Goal: Task Accomplishment & Management: Use online tool/utility

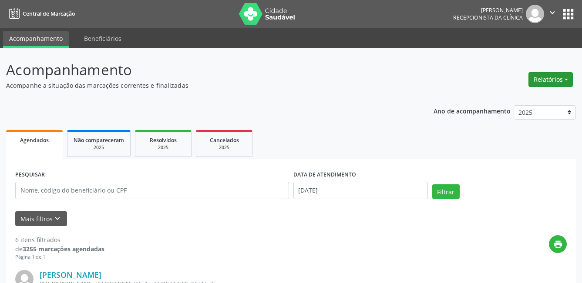
click at [560, 82] on button "Relatórios" at bounding box center [551, 79] width 44 height 15
click at [546, 95] on link "Agendamentos" at bounding box center [527, 98] width 94 height 12
select select "7"
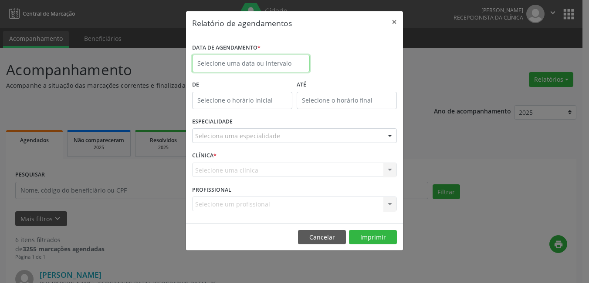
click at [307, 65] on input "text" at bounding box center [251, 63] width 118 height 17
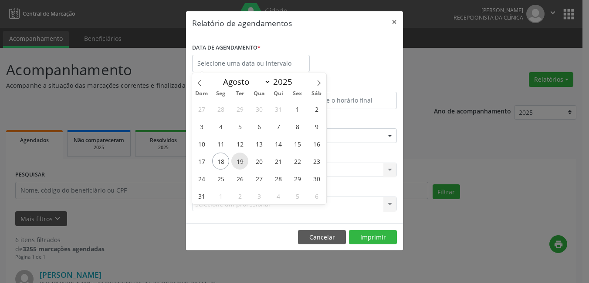
click at [240, 166] on span "19" at bounding box center [239, 161] width 17 height 17
type input "[DATE]"
click at [276, 165] on span "21" at bounding box center [278, 161] width 17 height 17
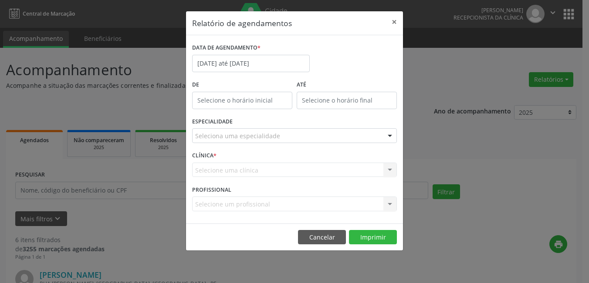
click at [265, 171] on div "Selecione uma clínica Nenhum resultado encontrado para: " " Não há nenhuma opçã…" at bounding box center [294, 170] width 205 height 15
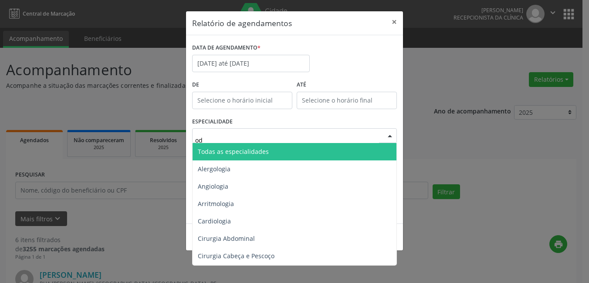
type input "odo"
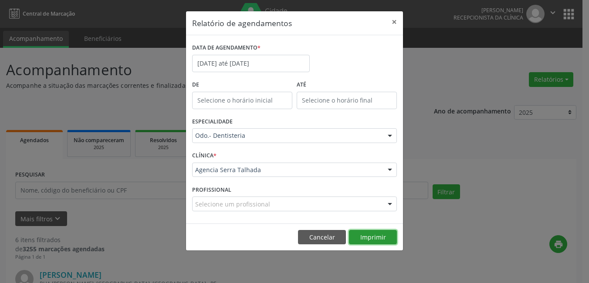
click at [355, 234] on button "Imprimir" at bounding box center [373, 237] width 48 height 15
click at [397, 24] on button "×" at bounding box center [393, 21] width 17 height 21
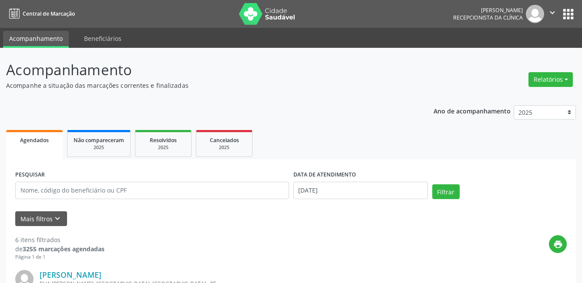
click at [550, 14] on icon "" at bounding box center [553, 13] width 10 height 10
click at [539, 50] on link "Sair" at bounding box center [530, 53] width 60 height 12
